Goal: Task Accomplishment & Management: Complete application form

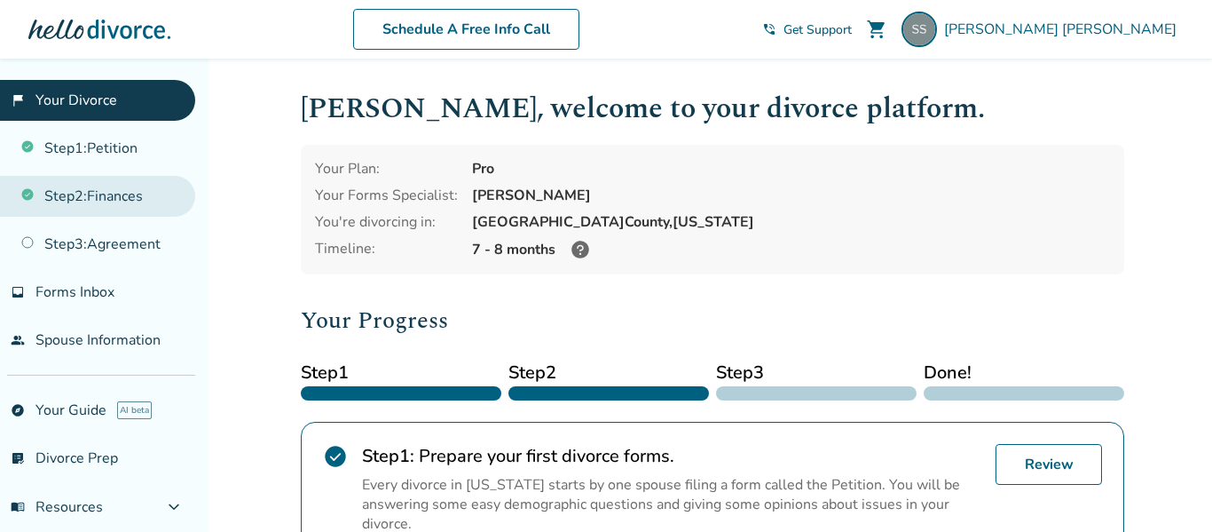
click at [53, 189] on link "Step 2 : Finances" at bounding box center [97, 196] width 195 height 41
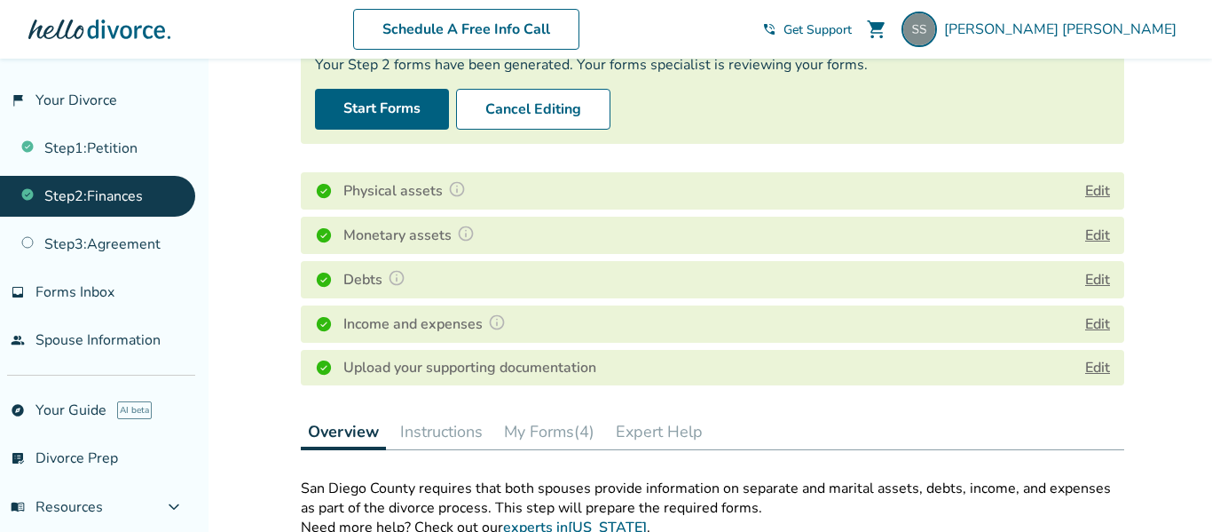
scroll to position [140, 0]
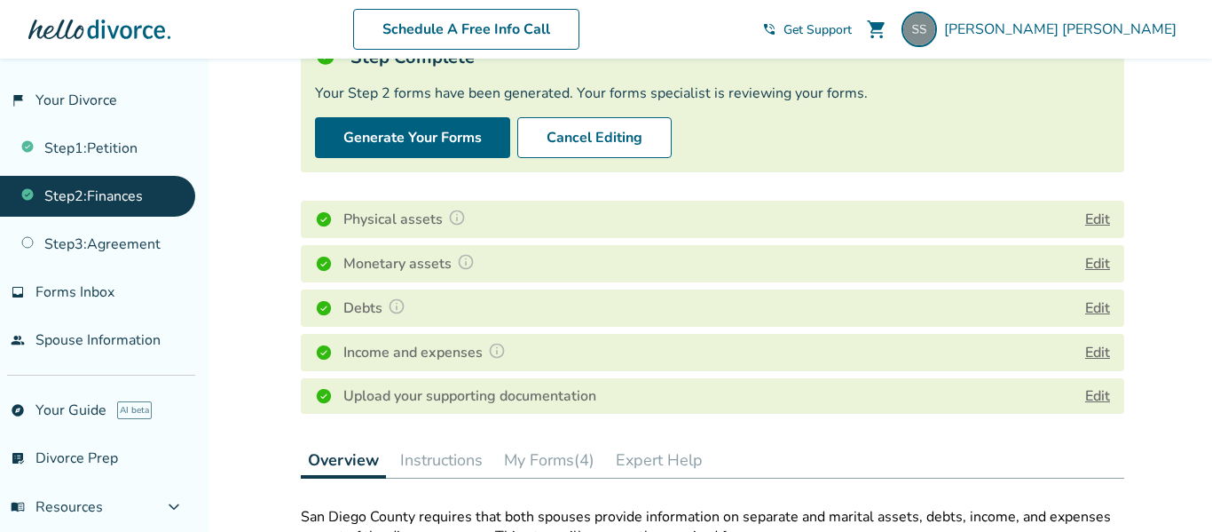
click at [992, 217] on div "Physical assets Edit" at bounding box center [713, 219] width 824 height 37
click at [461, 217] on img at bounding box center [457, 218] width 18 height 18
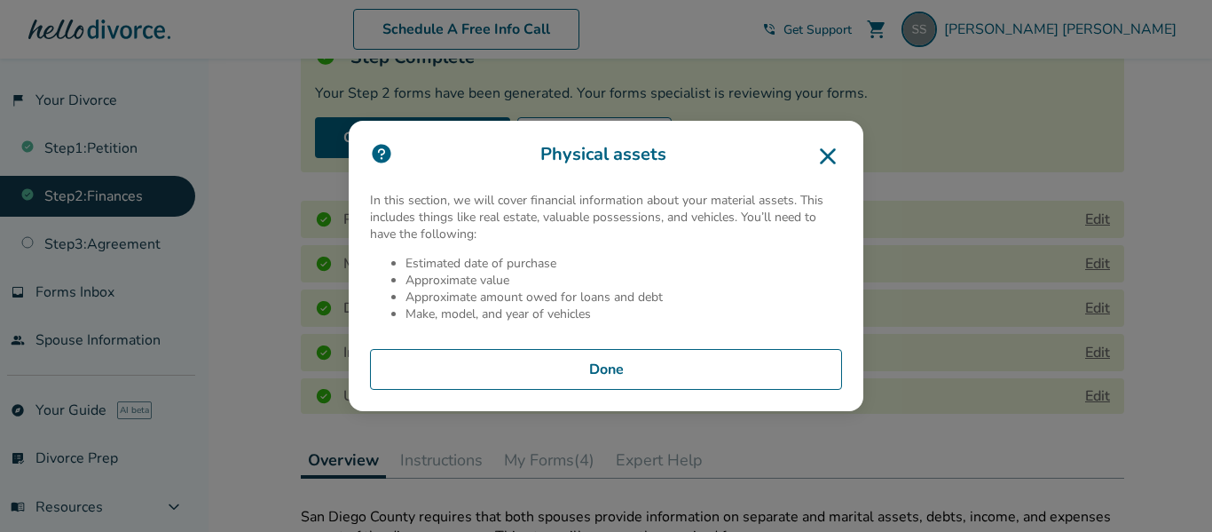
click at [821, 160] on icon at bounding box center [828, 156] width 28 height 28
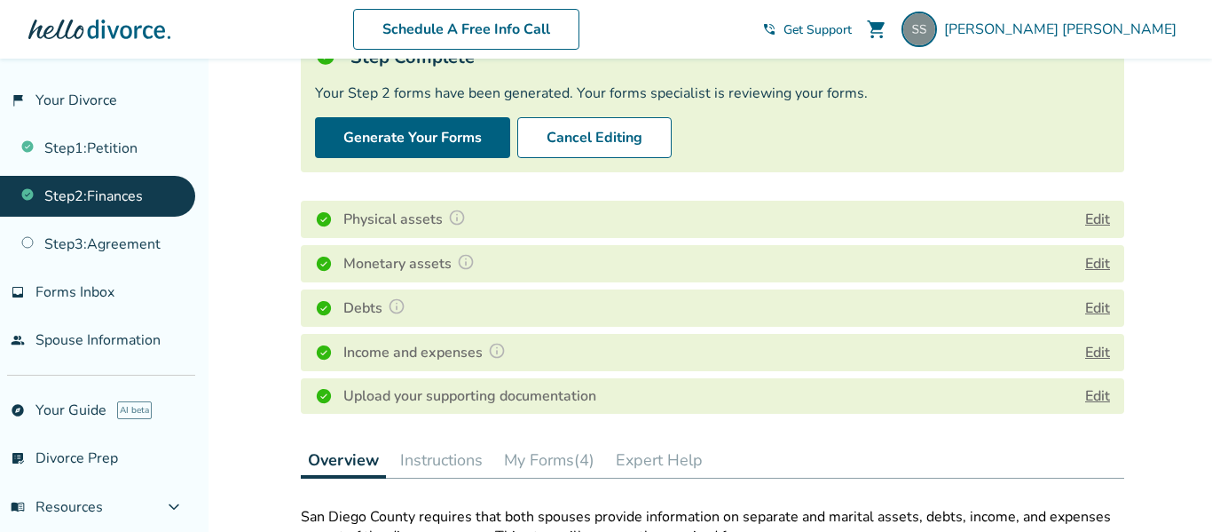
click at [1086, 220] on button "Edit" at bounding box center [1098, 219] width 25 height 21
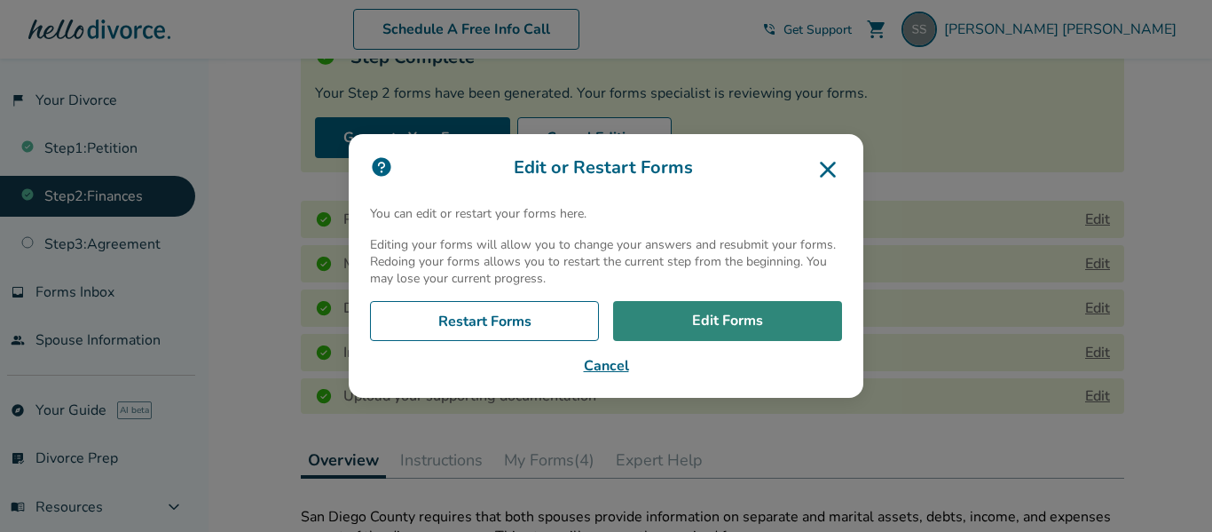
click at [806, 331] on link "Edit Forms" at bounding box center [727, 321] width 229 height 41
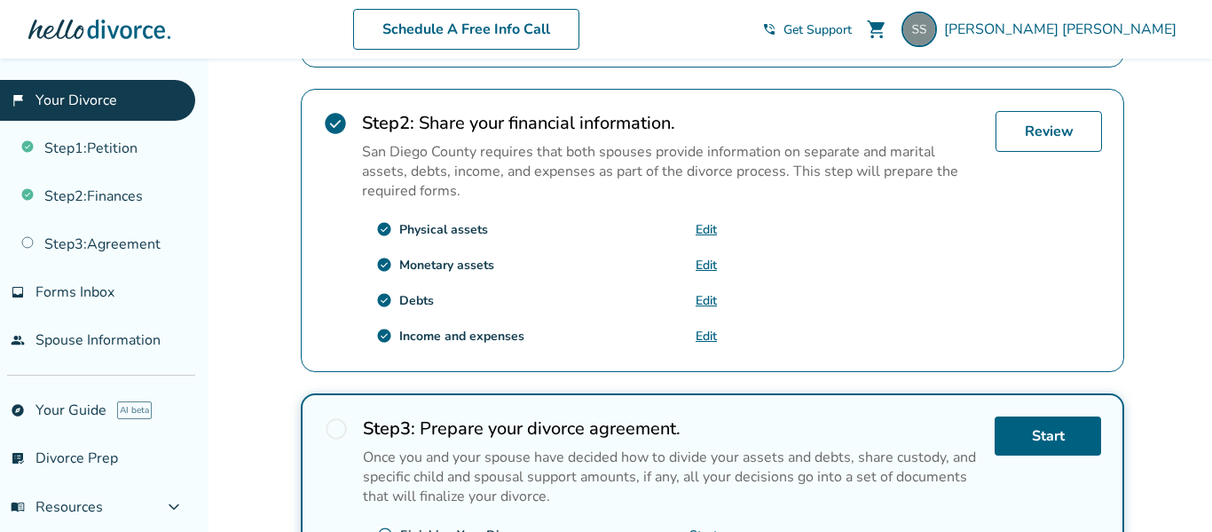
scroll to position [514, 0]
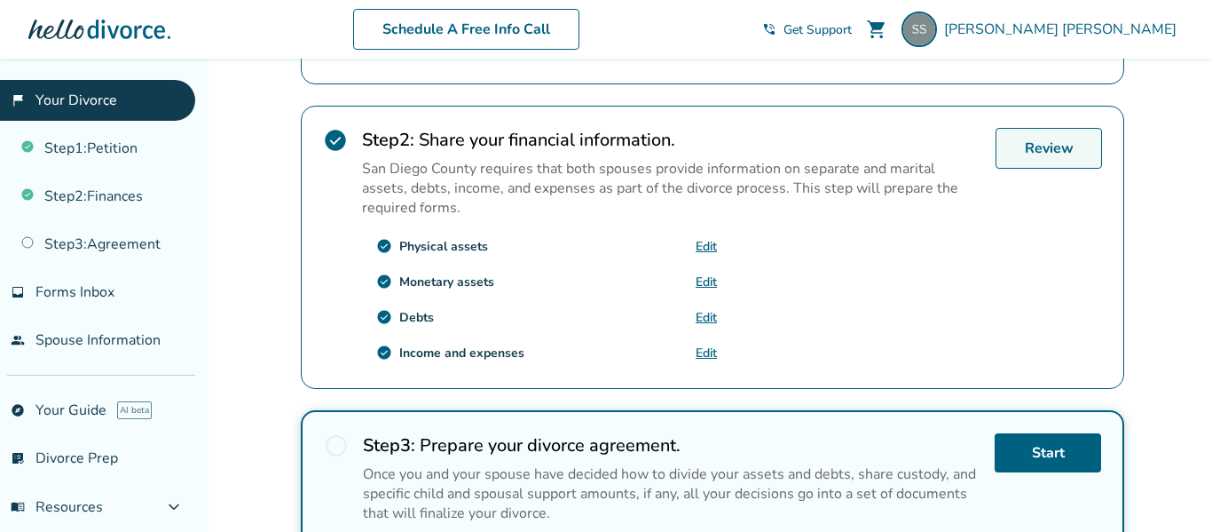
click at [1079, 148] on link "Review" at bounding box center [1049, 148] width 107 height 41
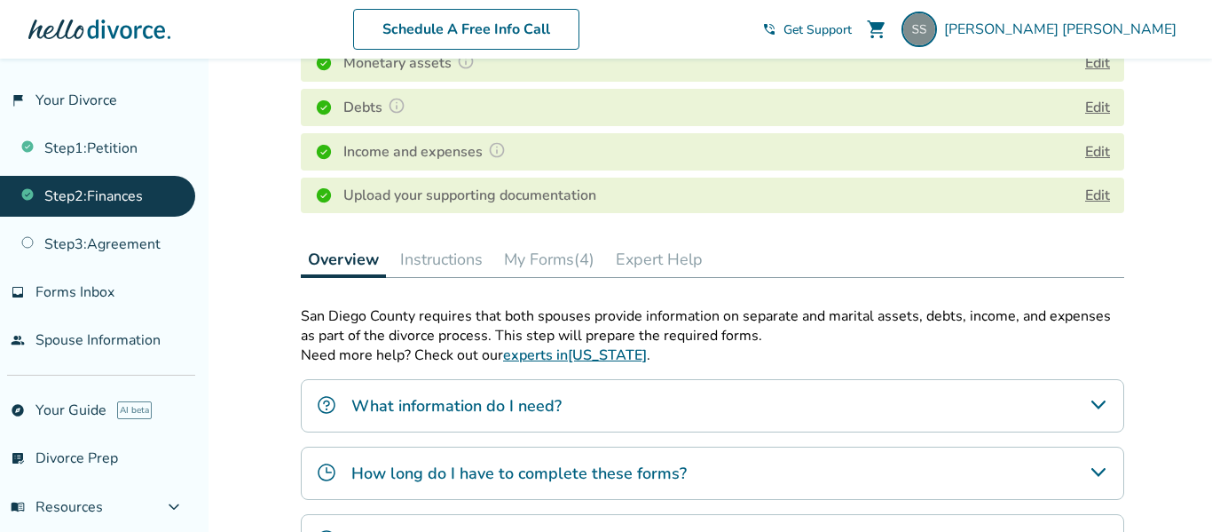
scroll to position [270, 0]
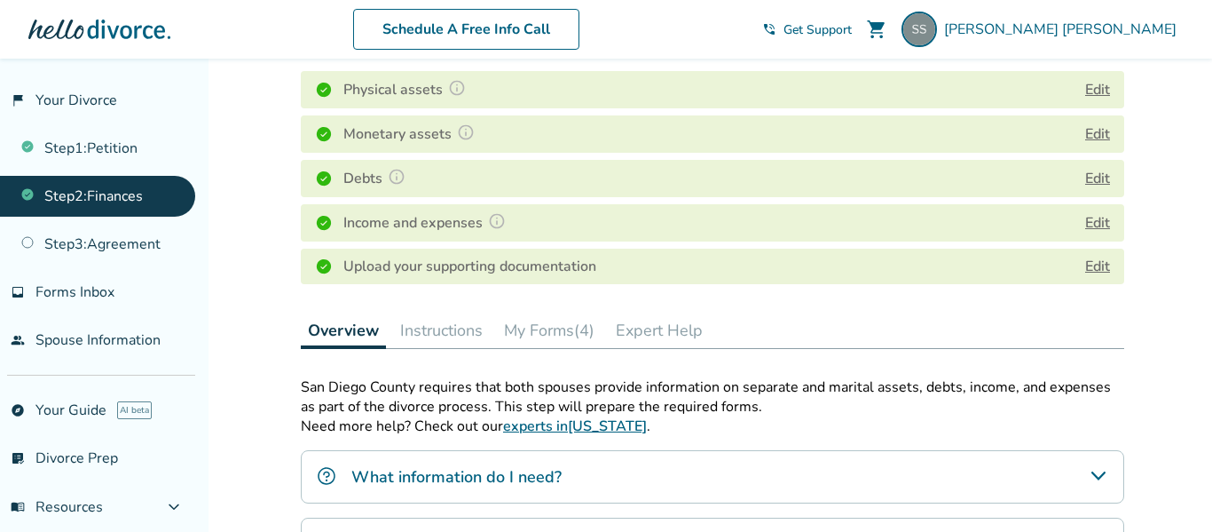
click at [530, 335] on button "My Forms (4)" at bounding box center [549, 330] width 105 height 36
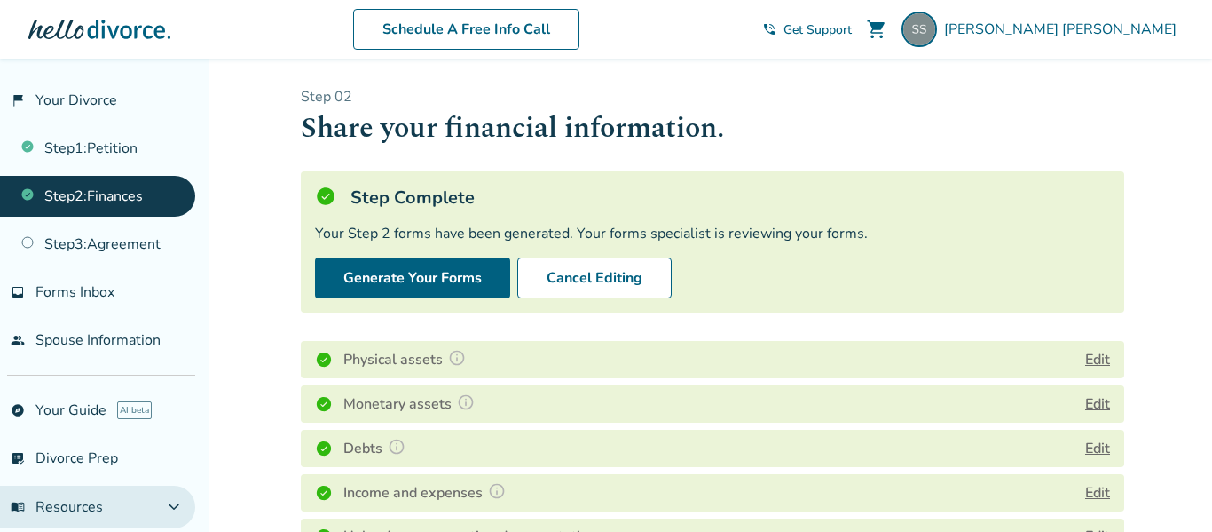
click at [168, 510] on button "menu_book Resources expand_more" at bounding box center [97, 507] width 195 height 43
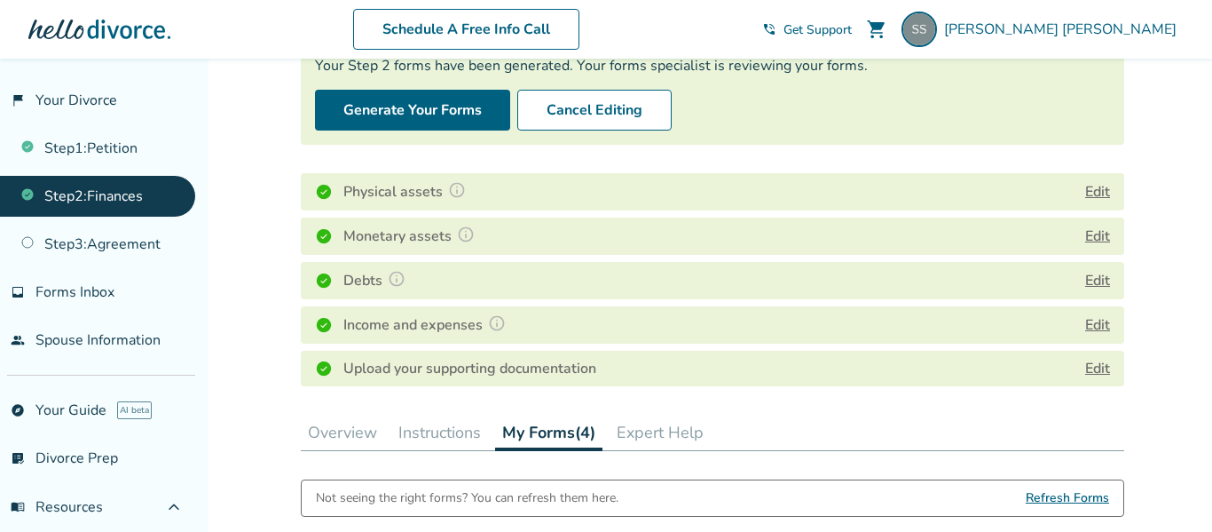
scroll to position [171, 0]
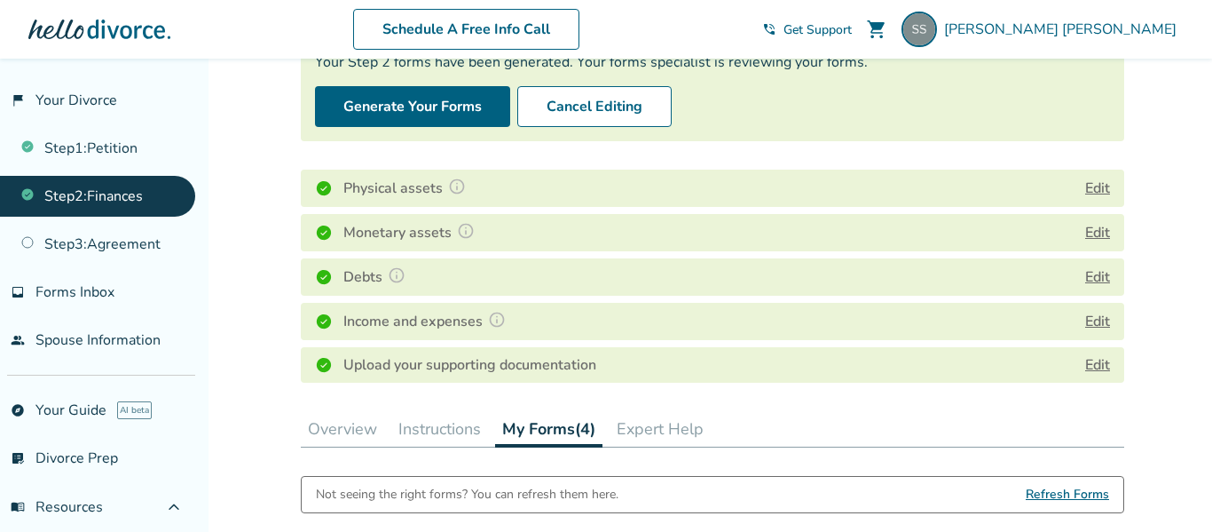
click at [450, 432] on button "Instructions" at bounding box center [439, 429] width 97 height 36
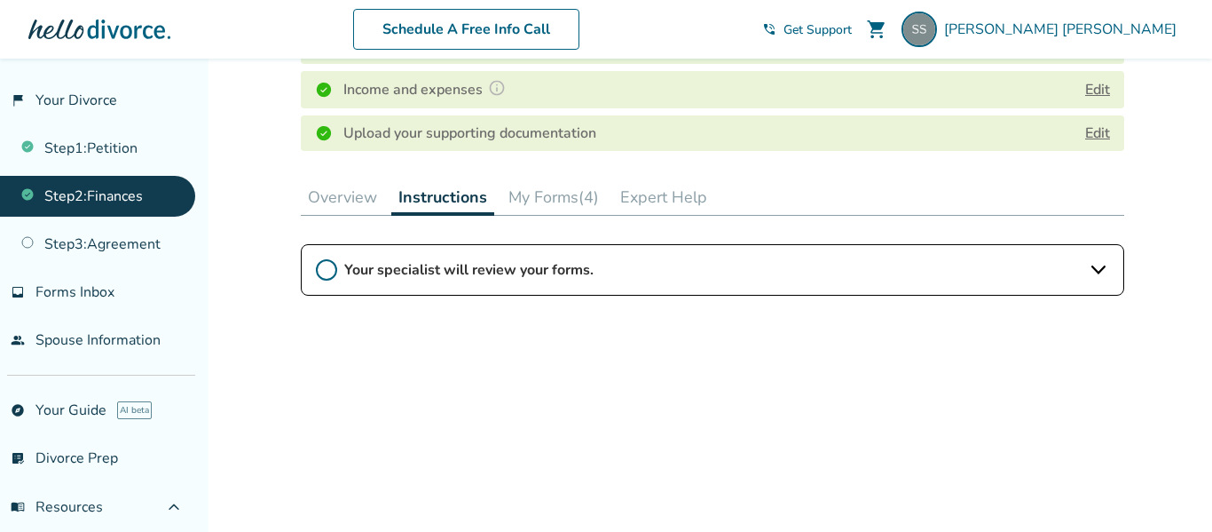
scroll to position [452, 0]
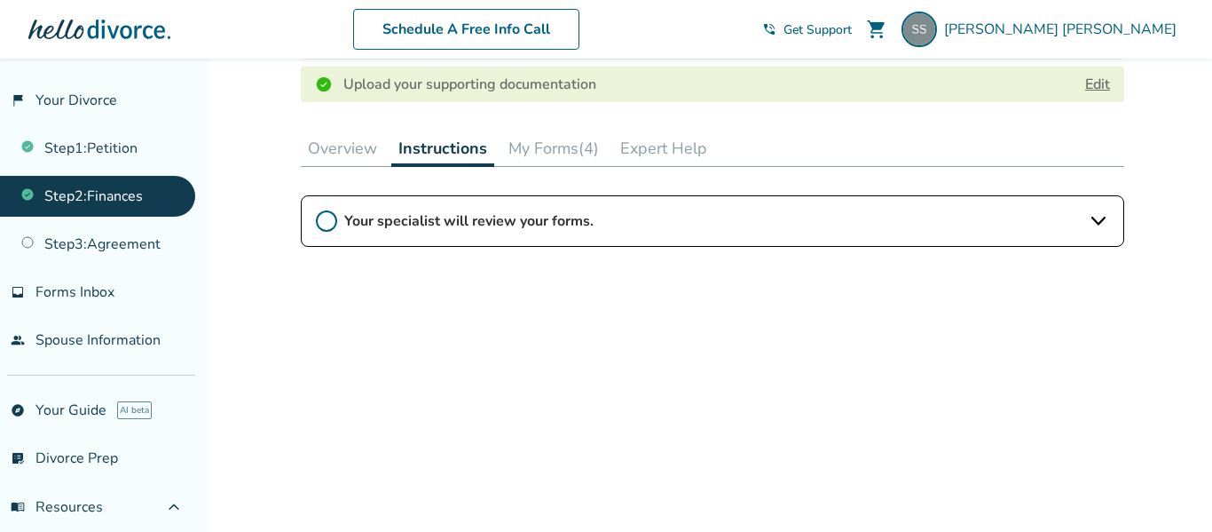
click at [1106, 223] on icon at bounding box center [1098, 220] width 21 height 21
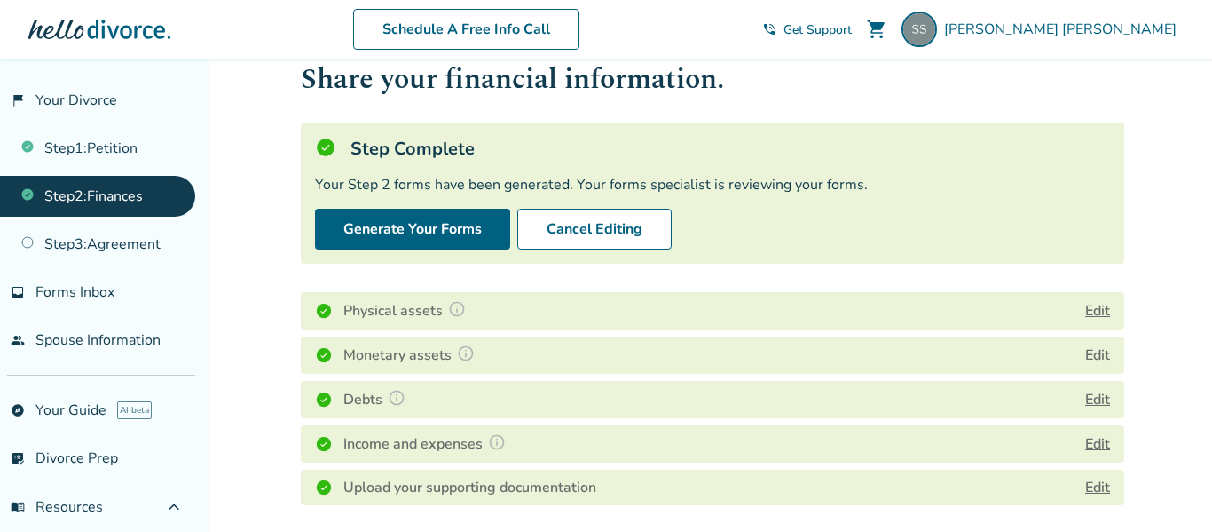
scroll to position [0, 0]
